Goal: Task Accomplishment & Management: Manage account settings

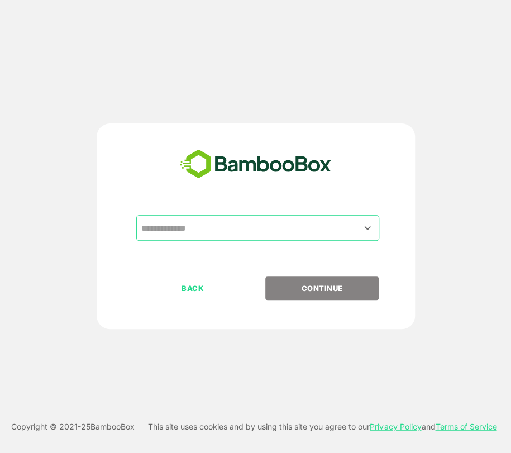
click at [366, 229] on icon "Open" at bounding box center [367, 228] width 6 height 4
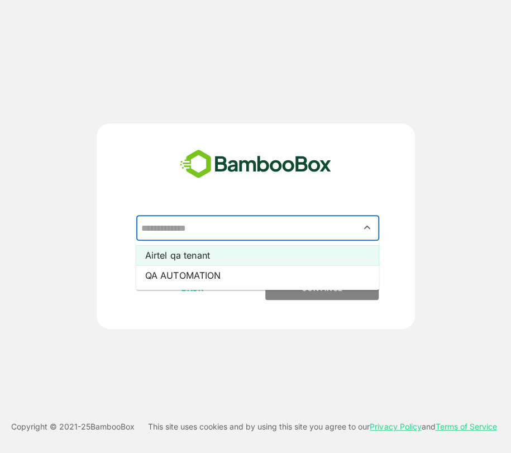
click at [183, 260] on li "Airtel qa tenant" at bounding box center [257, 255] width 243 height 20
type input "**********"
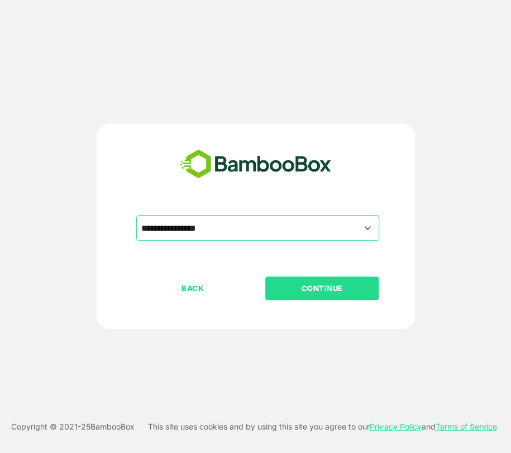
click at [301, 286] on p "CONTINUE" at bounding box center [322, 288] width 112 height 12
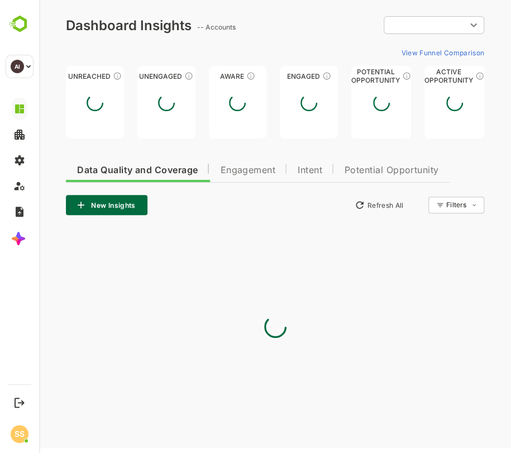
type input "****"
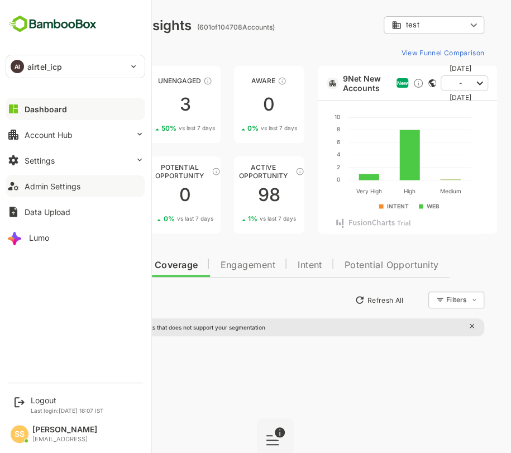
click at [42, 188] on div "Admin Settings" at bounding box center [53, 185] width 56 height 9
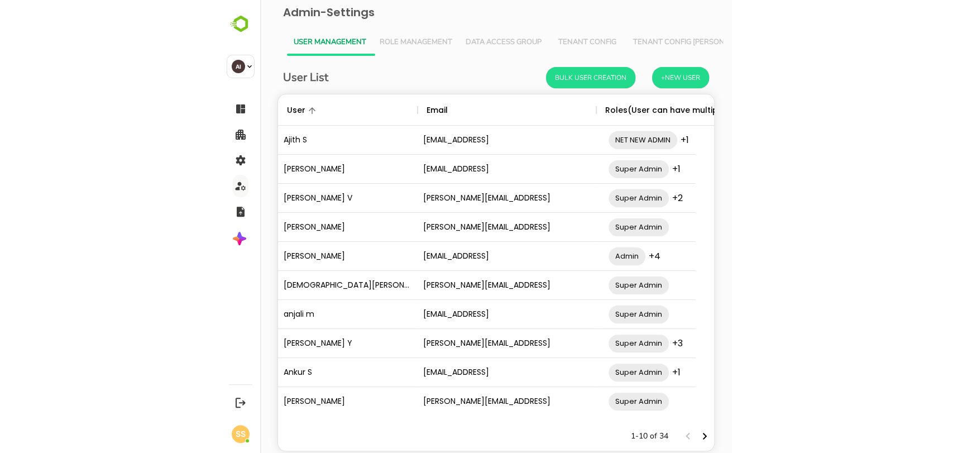
scroll to position [317, 859]
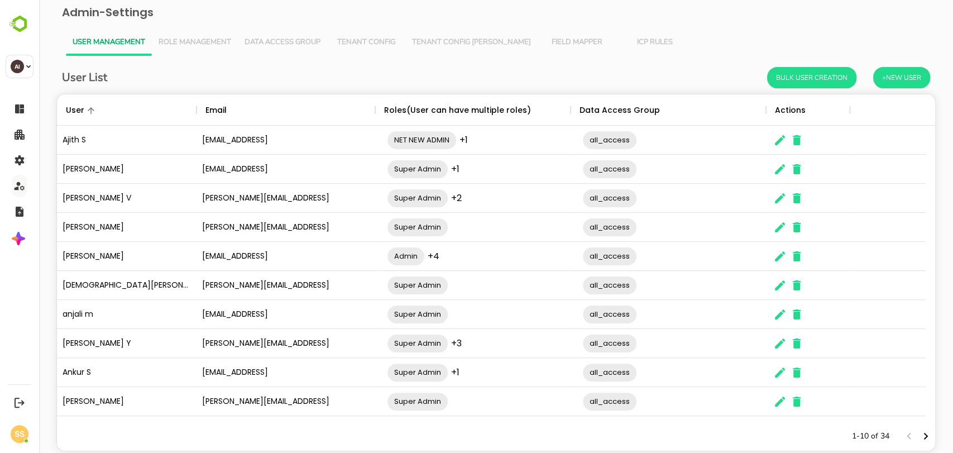
click at [458, 46] on span "Tenant Config [PERSON_NAME]" at bounding box center [471, 42] width 119 height 9
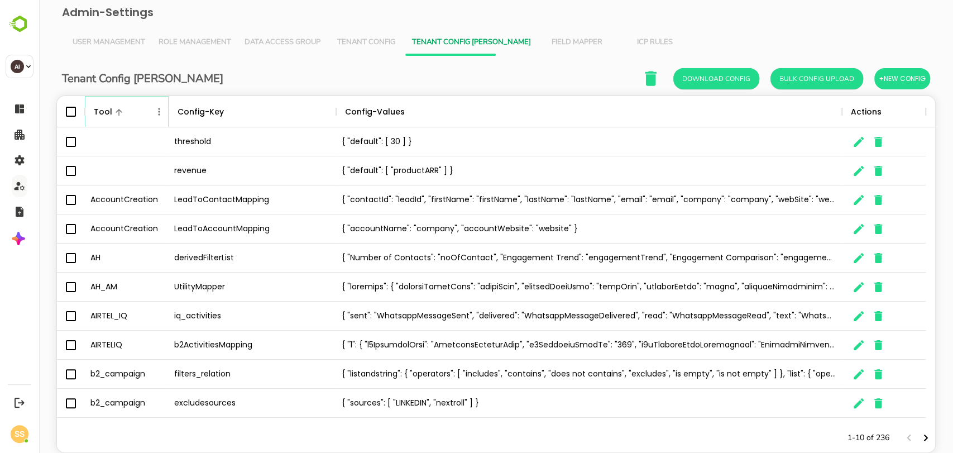
click at [159, 113] on icon "Menu" at bounding box center [159, 111] width 2 height 7
click at [116, 197] on li "Filter" at bounding box center [127, 193] width 77 height 20
click at [276, 157] on input "Value" at bounding box center [283, 153] width 106 height 16
type input "***"
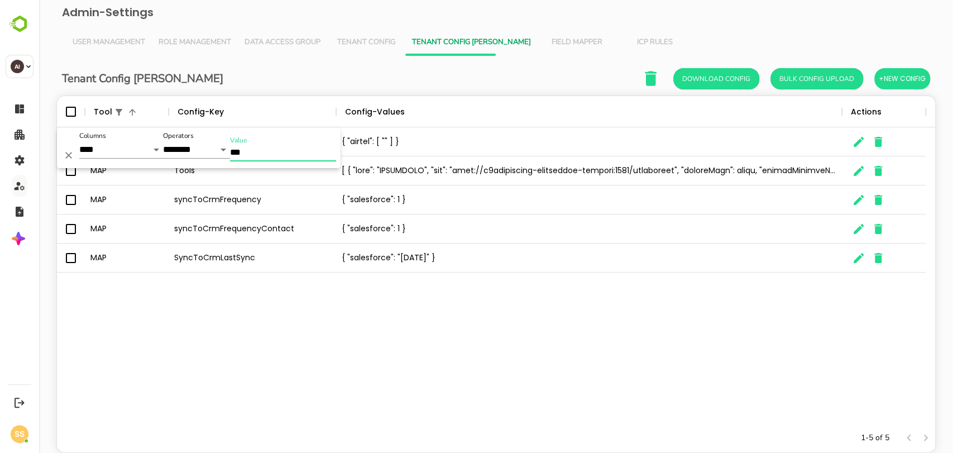
click at [360, 385] on div "ContactToLeadMapping ProductListMapping { "airtel": [ "" ] } MAP Tools MAP sync…" at bounding box center [496, 275] width 878 height 296
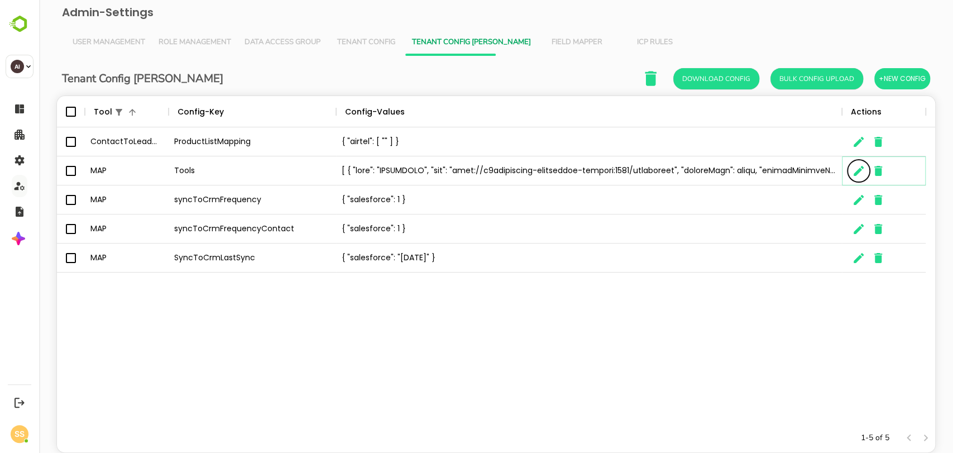
click at [510, 172] on icon "The User Data" at bounding box center [859, 171] width 10 height 10
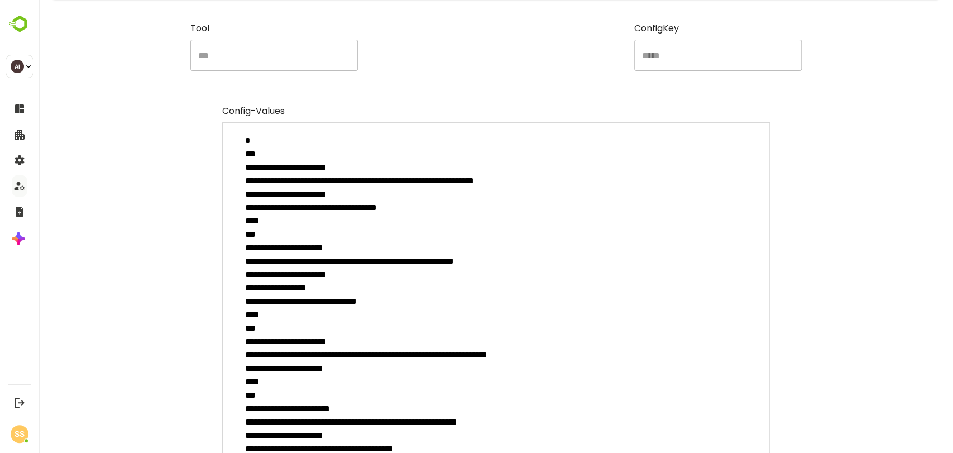
scroll to position [0, 0]
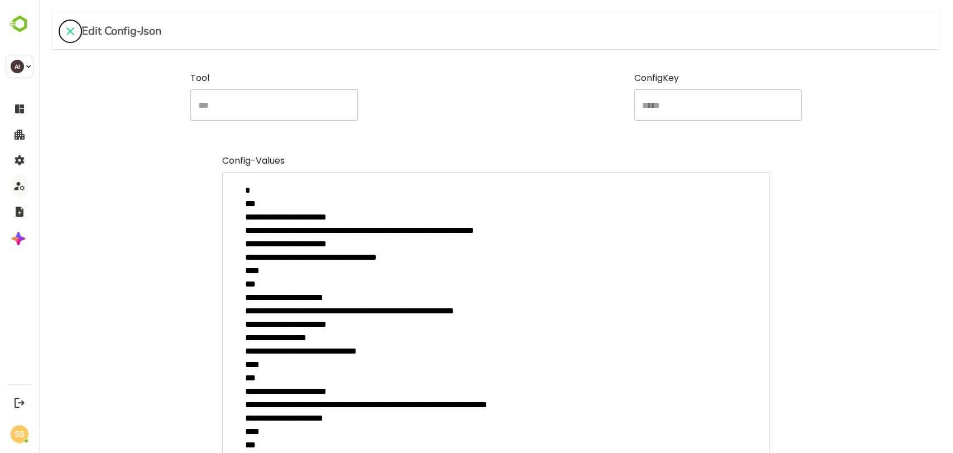
click at [73, 32] on icon "close" at bounding box center [70, 31] width 13 height 13
type textarea "*"
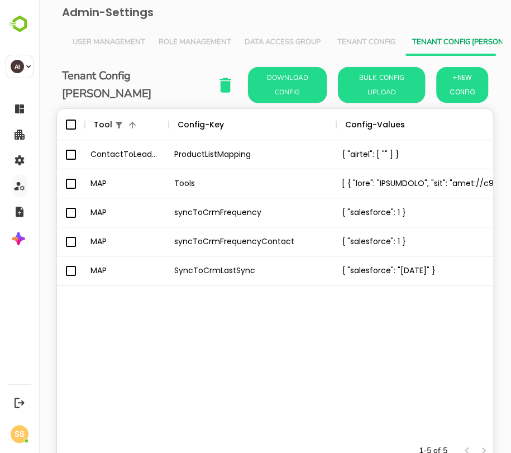
scroll to position [317, 417]
